Goal: Task Accomplishment & Management: Use online tool/utility

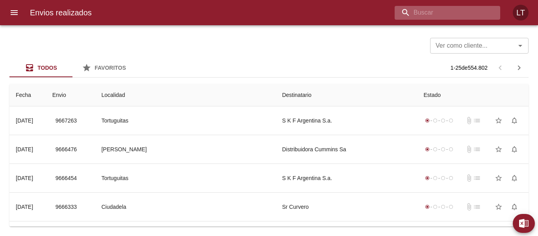
click at [451, 7] on input "buscar" at bounding box center [441, 13] width 92 height 14
click at [16, 14] on icon "menu" at bounding box center [14, 12] width 7 height 5
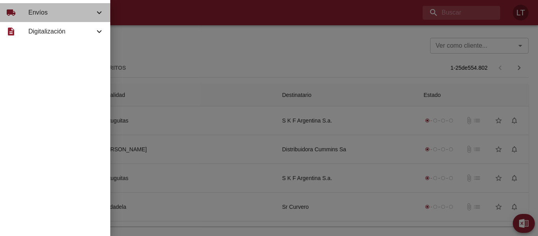
click at [21, 15] on div "local_shipping" at bounding box center [17, 12] width 22 height 9
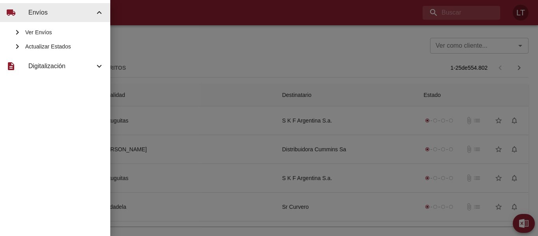
click at [39, 46] on span "Actualizar Estados" at bounding box center [64, 47] width 79 height 8
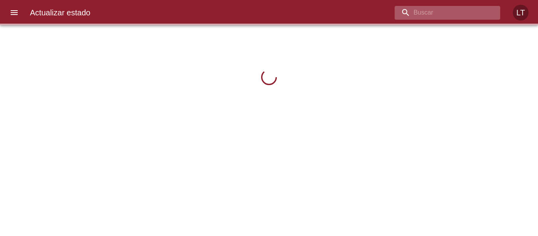
click at [455, 16] on input "buscar" at bounding box center [441, 13] width 92 height 14
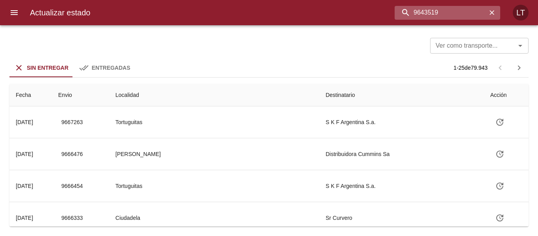
type input "9643519"
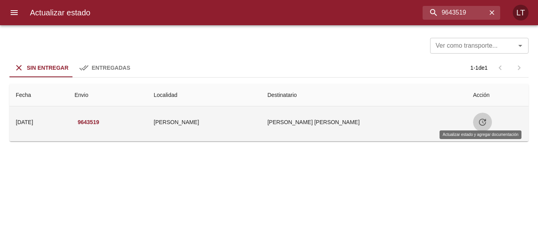
click at [481, 121] on icon "Tabla de envíos del cliente" at bounding box center [482, 121] width 9 height 9
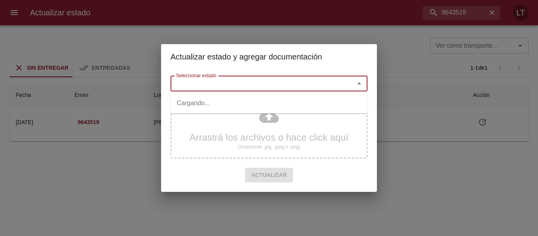
click at [270, 84] on input "Seleccionar estado" at bounding box center [257, 83] width 169 height 11
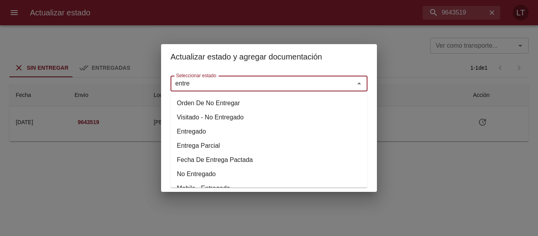
click at [186, 130] on li "Entregado" at bounding box center [269, 131] width 197 height 14
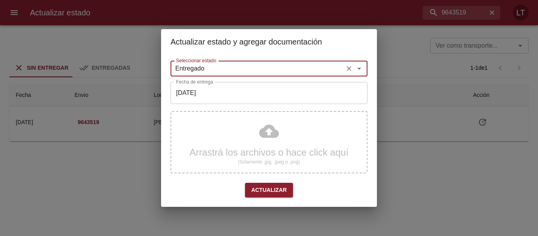
type input "Entregado"
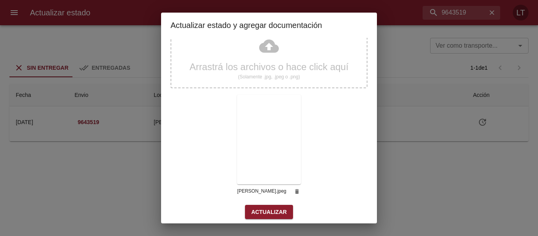
scroll to position [74, 0]
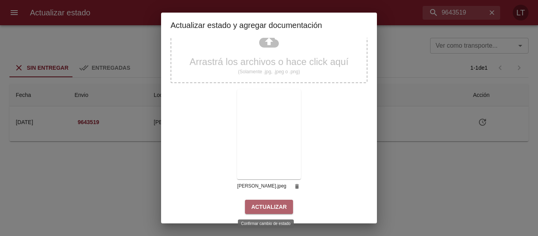
click at [277, 200] on button "Actualizar" at bounding box center [269, 207] width 48 height 15
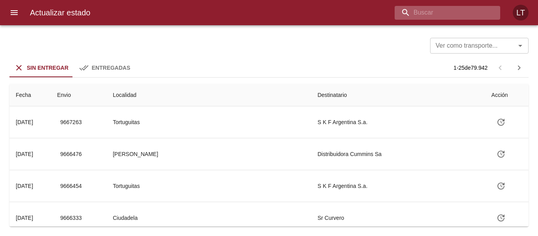
click at [447, 7] on input "buscar" at bounding box center [441, 13] width 92 height 14
type input "9621135"
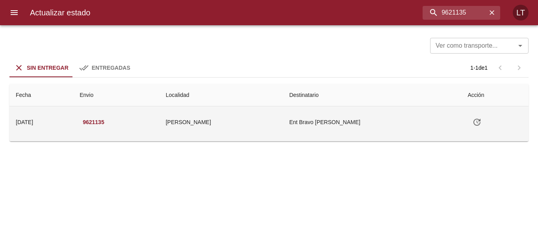
click at [472, 124] on icon "Tabla de envíos del cliente" at bounding box center [476, 121] width 9 height 9
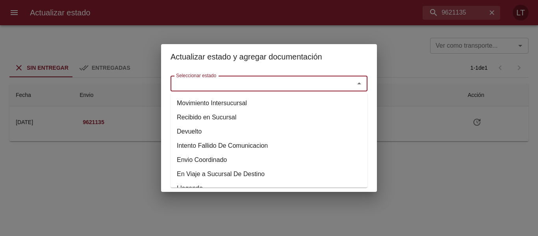
click at [308, 86] on input "Seleccionar estado" at bounding box center [257, 83] width 169 height 11
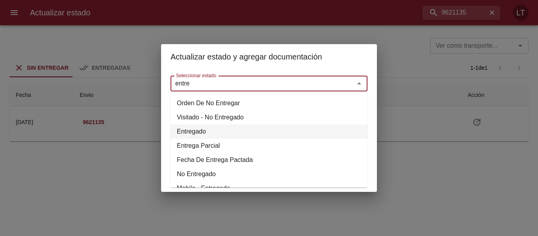
click at [206, 128] on li "Entregado" at bounding box center [269, 131] width 197 height 14
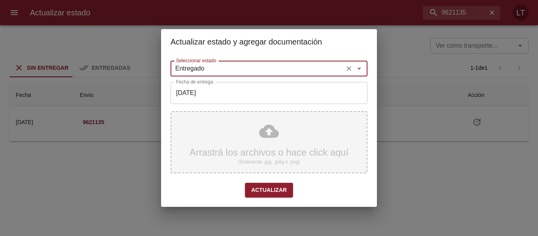
type input "Entregado"
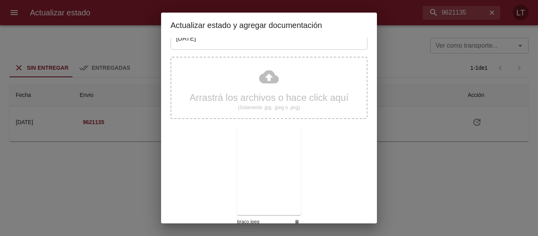
scroll to position [74, 0]
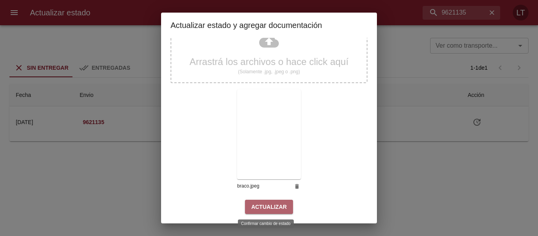
click at [274, 208] on span "Actualizar" at bounding box center [268, 207] width 35 height 10
